Goal: Share content: Share content

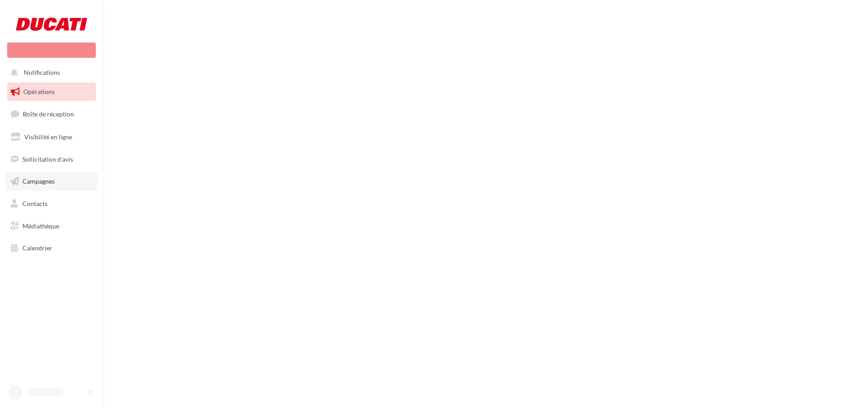
click at [50, 181] on span "Campagnes" at bounding box center [38, 181] width 32 height 8
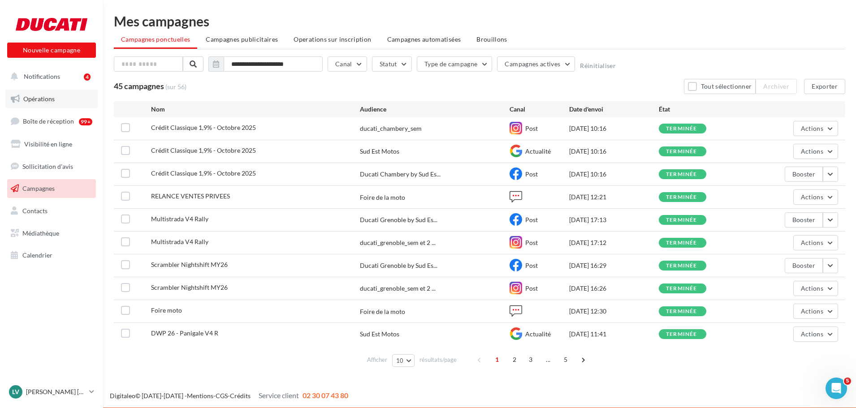
click at [49, 105] on link "Opérations" at bounding box center [51, 99] width 92 height 19
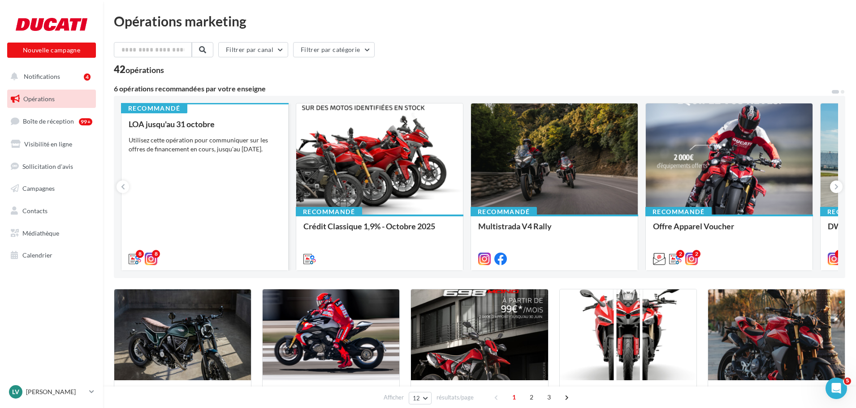
click at [201, 192] on div "LOA jusqu'au 31 octobre Utilisez cette opération pour communiquer sur les offre…" at bounding box center [205, 191] width 152 height 143
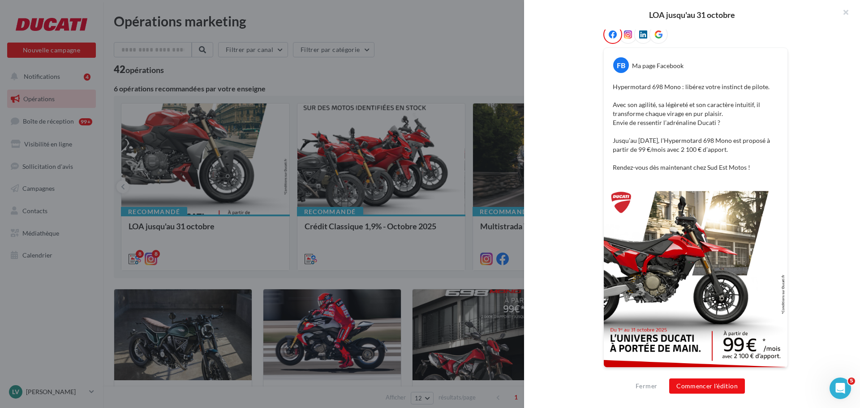
scroll to position [72, 0]
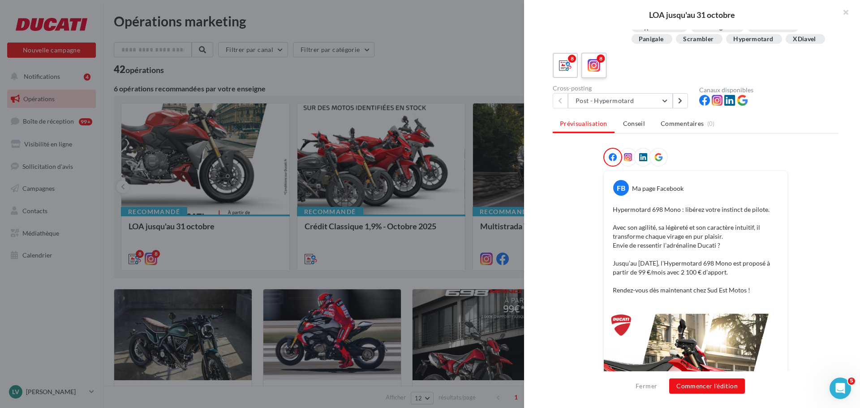
click at [595, 72] on icon at bounding box center [594, 65] width 13 height 13
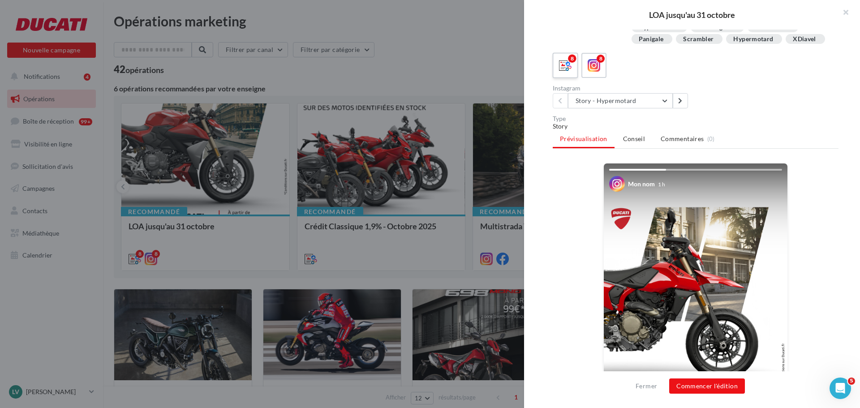
click at [559, 78] on label "8" at bounding box center [565, 65] width 26 height 26
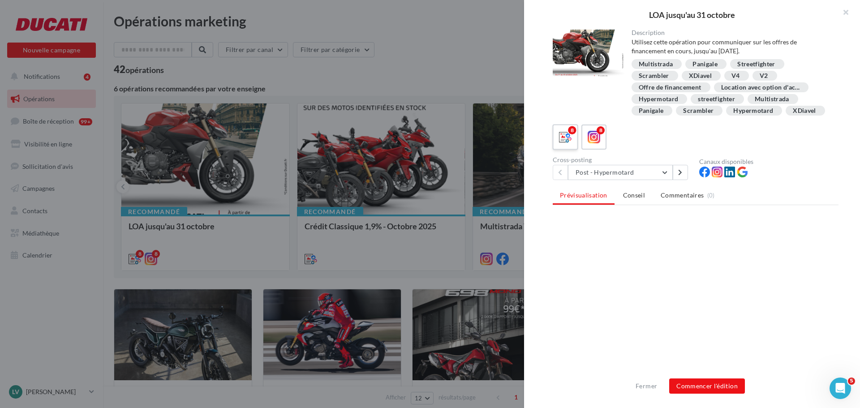
scroll to position [0, 0]
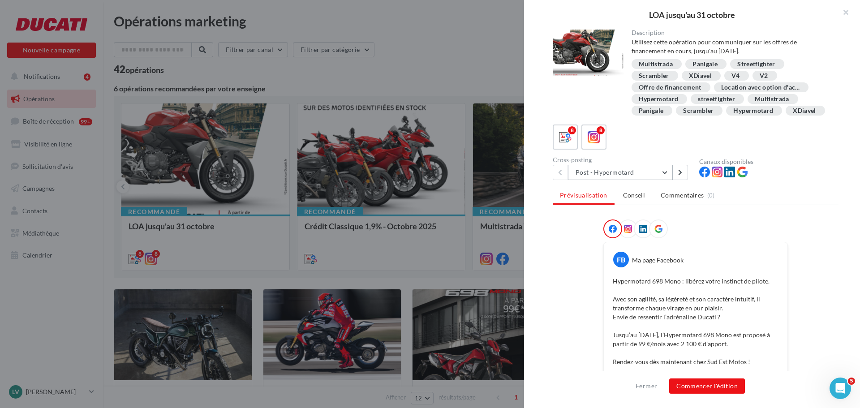
click at [634, 180] on button "Post - Hypermotard" at bounding box center [620, 172] width 105 height 15
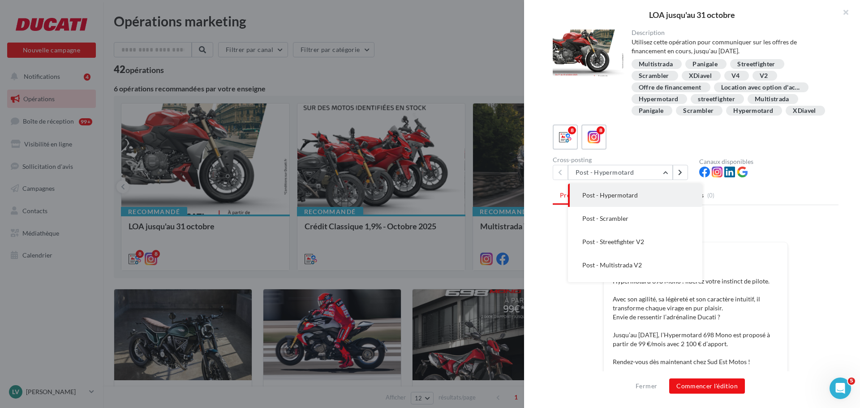
click at [646, 201] on button "Post - Hypermotard" at bounding box center [635, 195] width 134 height 23
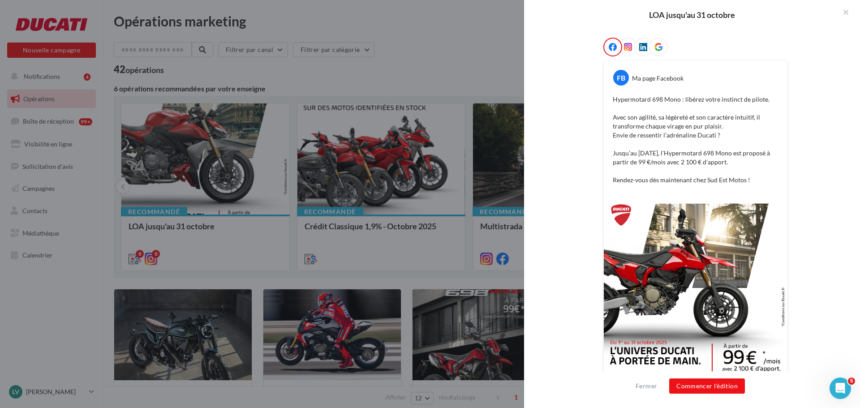
scroll to position [206, 0]
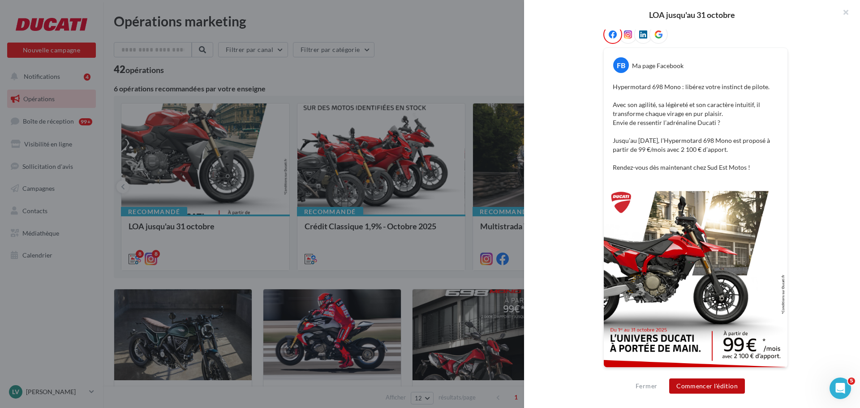
click at [702, 383] on button "Commencer l'édition" at bounding box center [707, 385] width 76 height 15
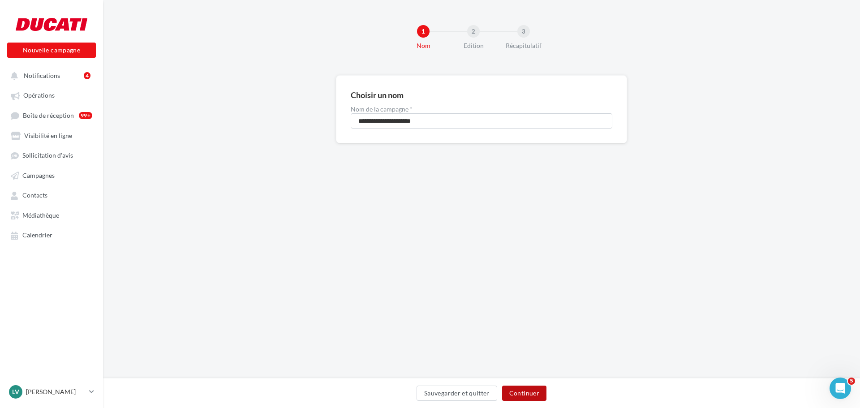
click at [513, 390] on button "Continuer" at bounding box center [524, 393] width 44 height 15
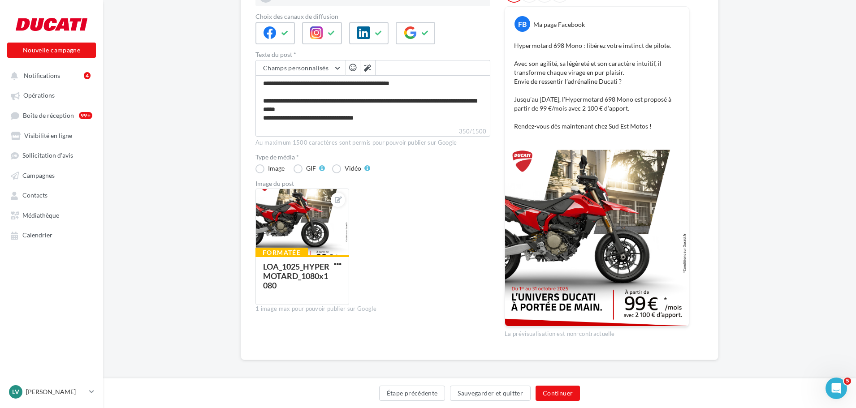
scroll to position [134, 0]
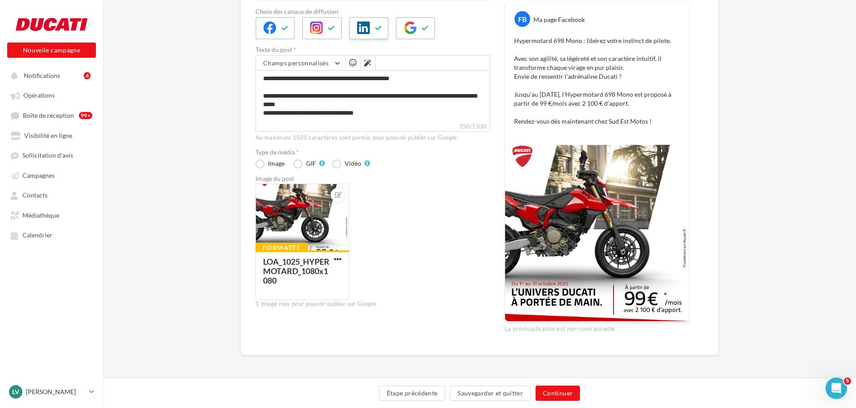
click at [361, 31] on icon at bounding box center [363, 27] width 13 height 13
click at [283, 31] on icon at bounding box center [284, 28] width 7 height 6
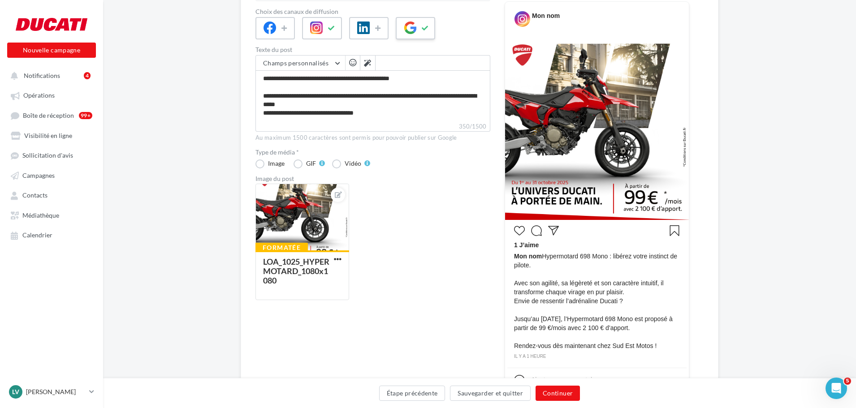
click at [412, 39] on div at bounding box center [415, 28] width 39 height 22
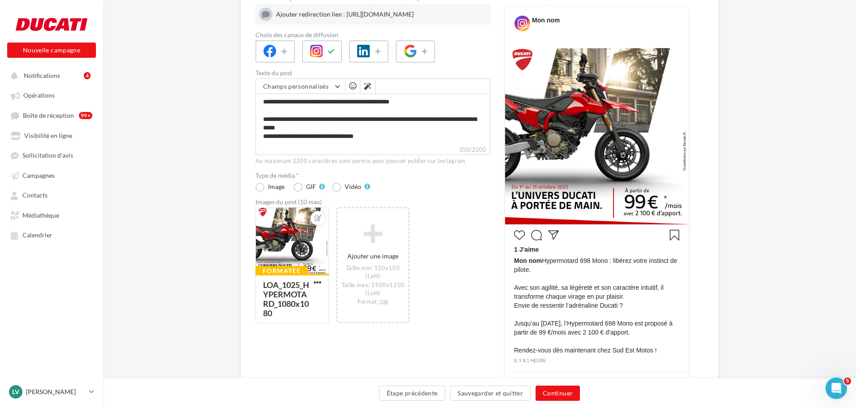
scroll to position [90, 0]
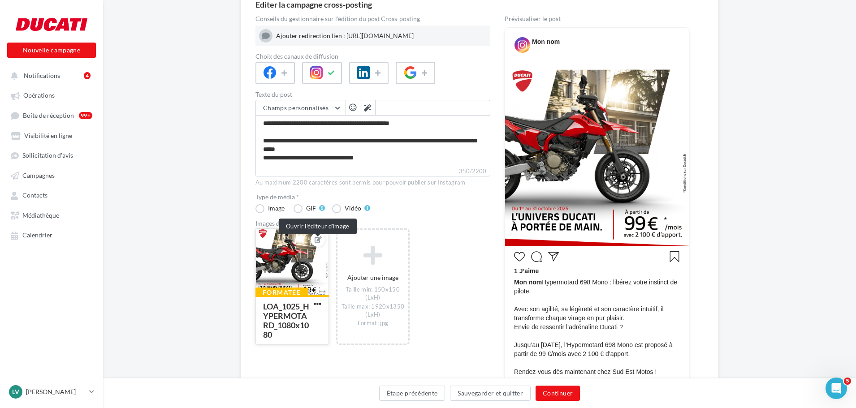
click at [318, 243] on icon at bounding box center [317, 239] width 7 height 6
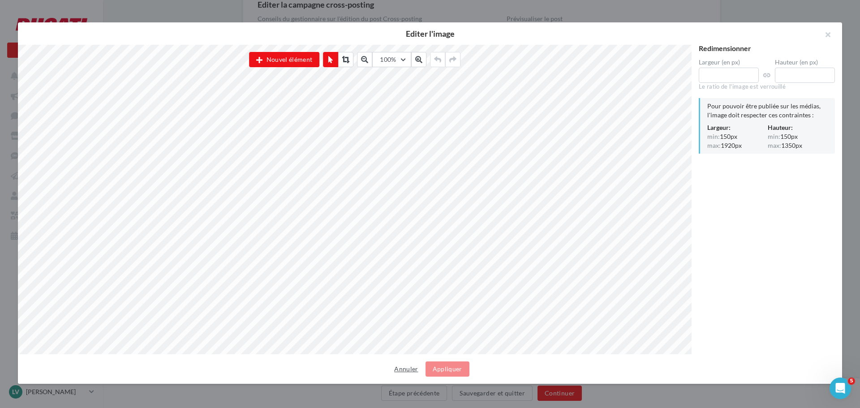
click at [408, 371] on button "Annuler" at bounding box center [406, 369] width 31 height 11
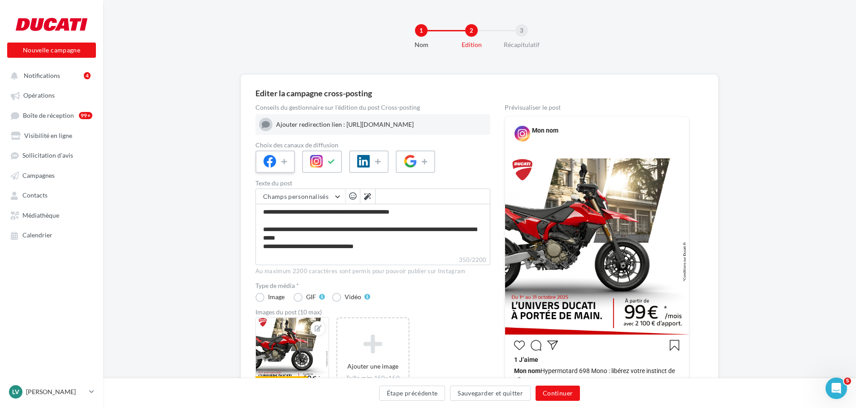
scroll to position [0, 0]
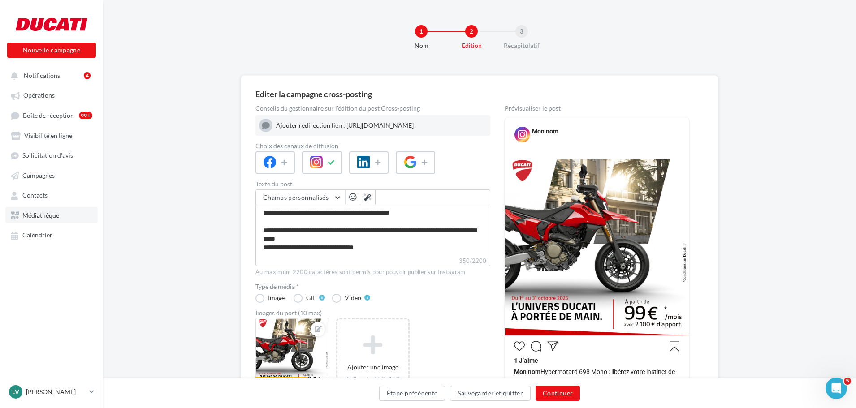
click at [35, 215] on span "Médiathèque" at bounding box center [40, 215] width 37 height 8
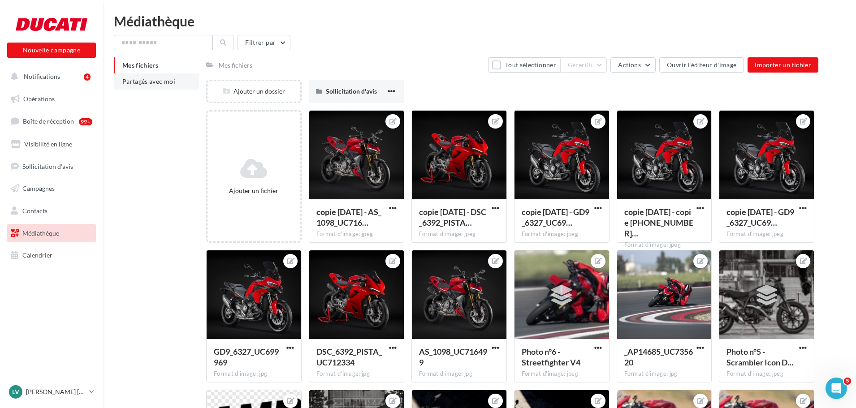
click at [149, 77] on li "Partagés avec moi" at bounding box center [156, 81] width 85 height 16
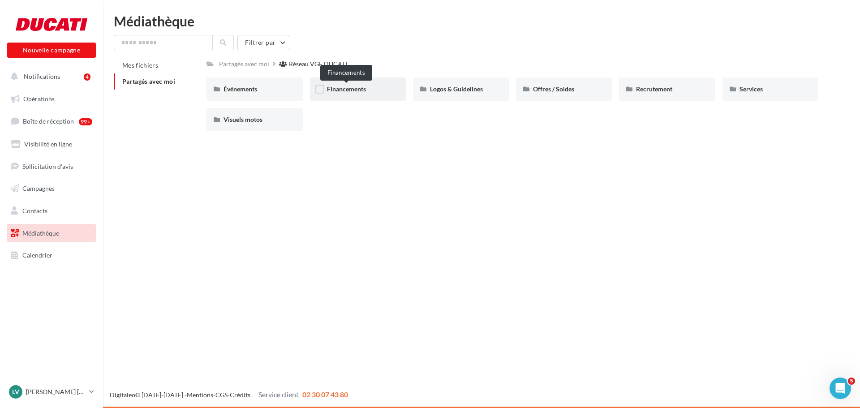
click at [360, 86] on span "Financements" at bounding box center [346, 89] width 39 height 8
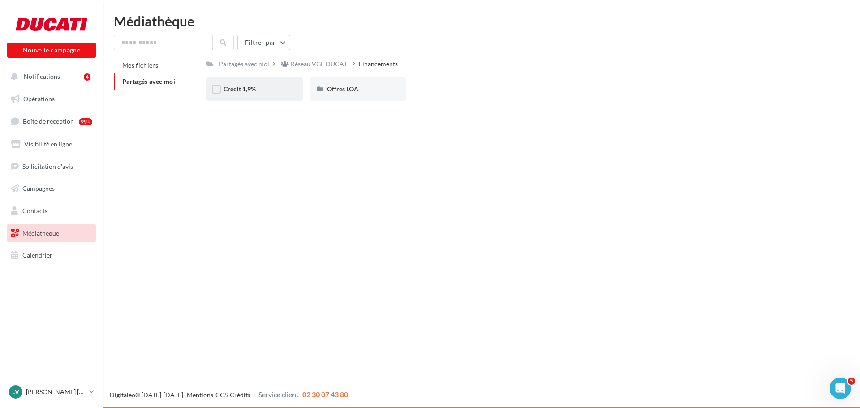
click at [263, 92] on div "Crédit 1,9%" at bounding box center [255, 89] width 62 height 9
click at [356, 90] on span "Offres LOA" at bounding box center [342, 89] width 31 height 8
click at [352, 90] on span "Octobre 2025" at bounding box center [346, 89] width 39 height 8
click at [236, 88] on span "Post" at bounding box center [230, 89] width 13 height 8
